Goal: Transaction & Acquisition: Purchase product/service

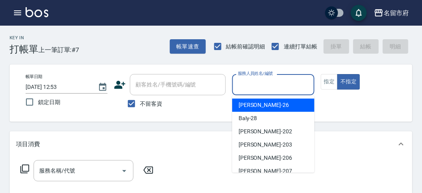
drag, startPoint x: 250, startPoint y: 84, endPoint x: 253, endPoint y: 89, distance: 5.6
click at [252, 88] on input "服務人員姓名/編號" at bounding box center [273, 85] width 75 height 14
click at [261, 106] on div "[PERSON_NAME] -26" at bounding box center [273, 104] width 82 height 13
type input "[PERSON_NAME]-26"
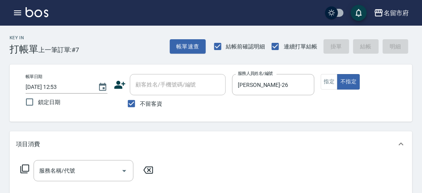
click at [25, 169] on icon at bounding box center [25, 169] width 10 height 10
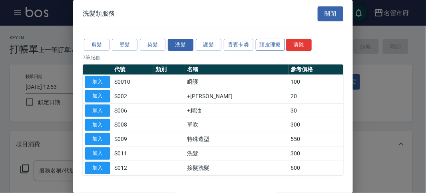
click at [265, 43] on button "頭皮理療" at bounding box center [271, 45] width 30 height 12
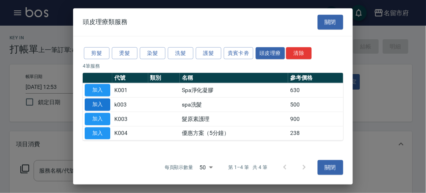
click at [98, 104] on button "加入" at bounding box center [98, 104] width 26 height 12
type input "spa洗髮(k003)"
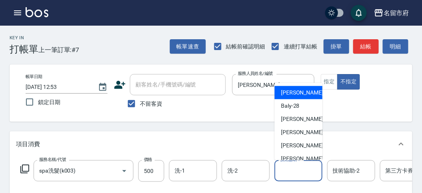
click at [310, 167] on input "技術協助-1" at bounding box center [298, 171] width 41 height 14
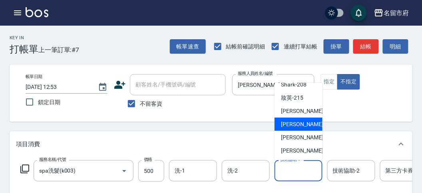
drag, startPoint x: 307, startPoint y: 122, endPoint x: 281, endPoint y: 132, distance: 27.8
click at [307, 123] on span "Min Min -218" at bounding box center [308, 124] width 54 height 8
type input "Min Min-218"
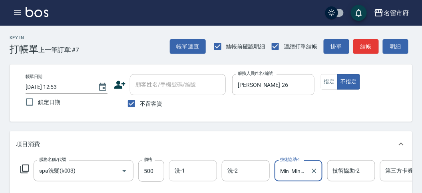
click at [185, 174] on input "洗-1" at bounding box center [193, 171] width 41 height 14
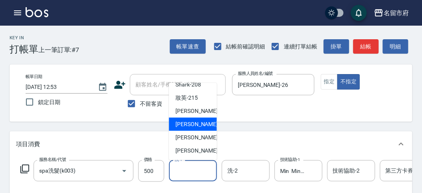
click at [201, 125] on span "Min Min -218" at bounding box center [203, 124] width 54 height 8
type input "Min Min-218"
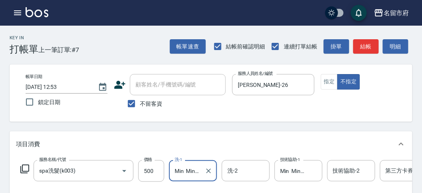
click at [25, 166] on icon at bounding box center [25, 169] width 10 height 10
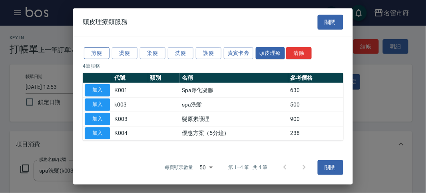
click at [96, 54] on button "剪髮" at bounding box center [97, 53] width 26 height 12
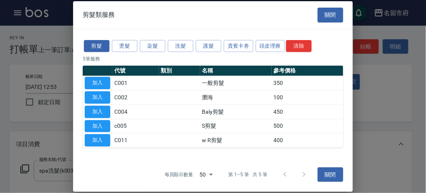
click at [105, 84] on button "加入" at bounding box center [98, 83] width 26 height 12
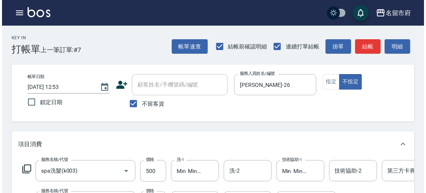
scroll to position [273, 0]
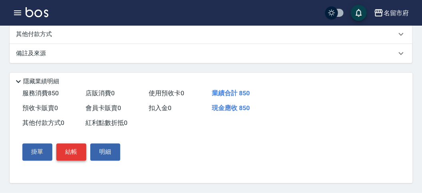
click at [77, 149] on button "結帳" at bounding box center [71, 152] width 30 height 17
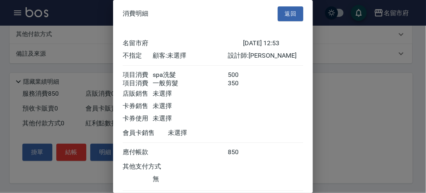
scroll to position [53, 0]
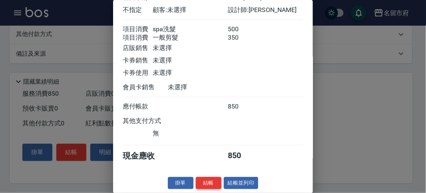
drag, startPoint x: 211, startPoint y: 180, endPoint x: 215, endPoint y: 174, distance: 7.4
click at [211, 180] on button "結帳" at bounding box center [209, 183] width 26 height 12
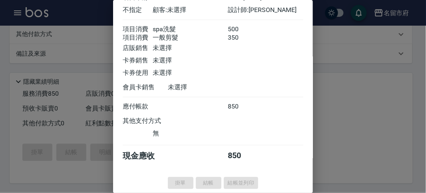
type input "[DATE] 14:02"
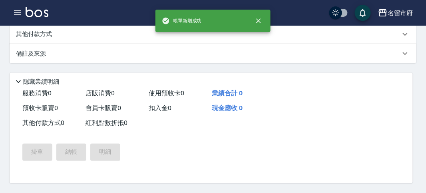
scroll to position [0, 0]
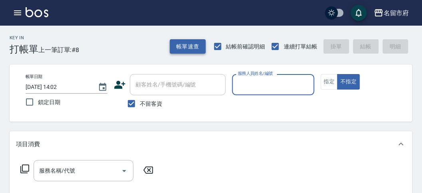
click at [192, 46] on button "帳單速查" at bounding box center [188, 46] width 36 height 15
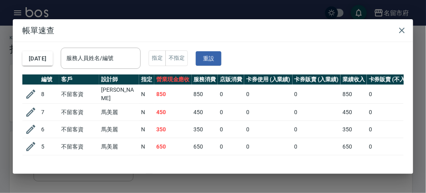
click at [238, 35] on h2 "帳單速查" at bounding box center [213, 30] width 401 height 22
click at [404, 28] on icon "button" at bounding box center [402, 31] width 6 height 6
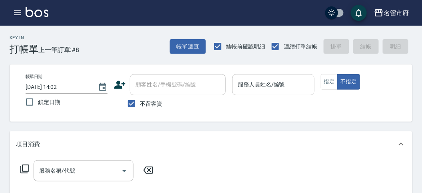
click at [270, 91] on input "服務人員姓名/編號" at bounding box center [273, 85] width 75 height 14
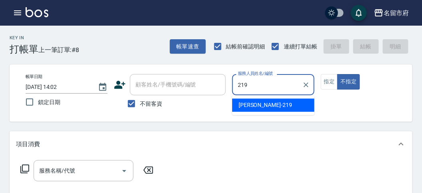
type input "[PERSON_NAME]-219"
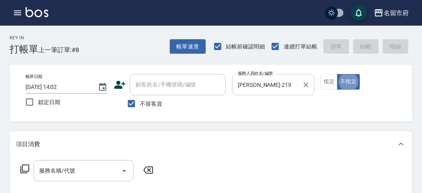
type button "false"
click at [26, 165] on icon at bounding box center [24, 168] width 9 height 9
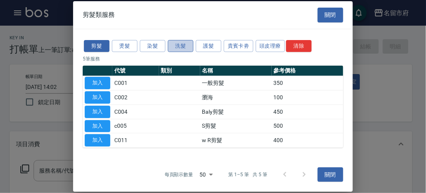
click at [188, 45] on button "洗髮" at bounding box center [181, 46] width 26 height 12
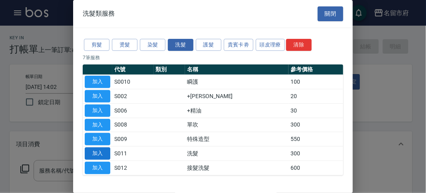
click at [108, 152] on button "加入" at bounding box center [98, 153] width 26 height 12
type input "洗髮(S011)"
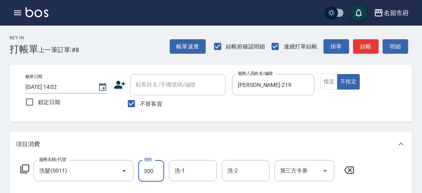
click at [151, 171] on input "300" at bounding box center [151, 171] width 26 height 22
type input "330"
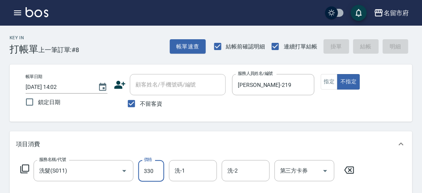
type input "[DATE] 14:25"
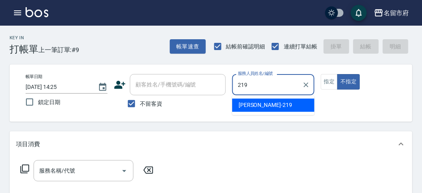
type input "[PERSON_NAME]-219"
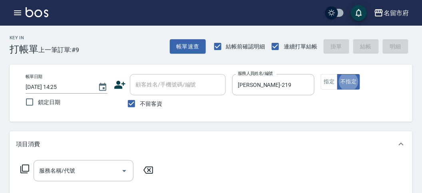
click at [26, 170] on icon at bounding box center [25, 169] width 10 height 10
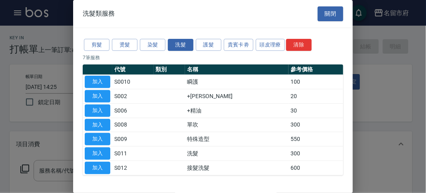
scroll to position [24, 0]
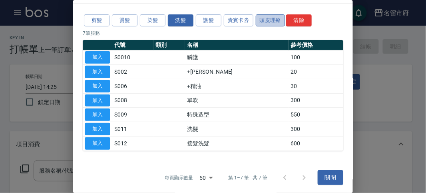
click at [259, 20] on button "頭皮理療" at bounding box center [271, 20] width 30 height 12
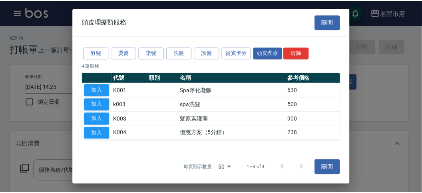
scroll to position [0, 0]
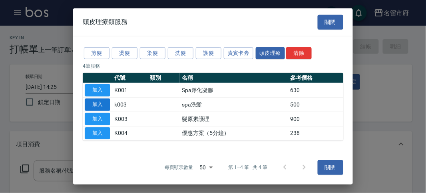
click at [90, 104] on button "加入" at bounding box center [98, 104] width 26 height 12
type input "spa洗髮(k003)"
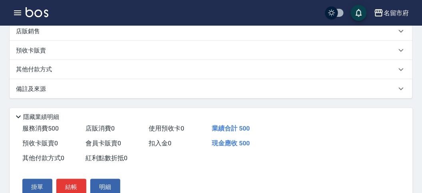
scroll to position [242, 0]
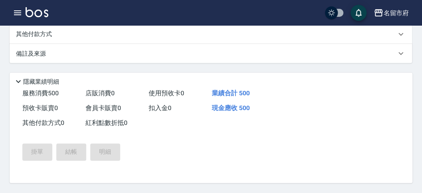
type input "[DATE] 15:07"
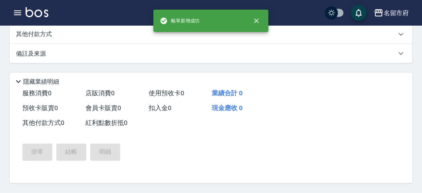
scroll to position [0, 0]
